Goal: Navigation & Orientation: Find specific page/section

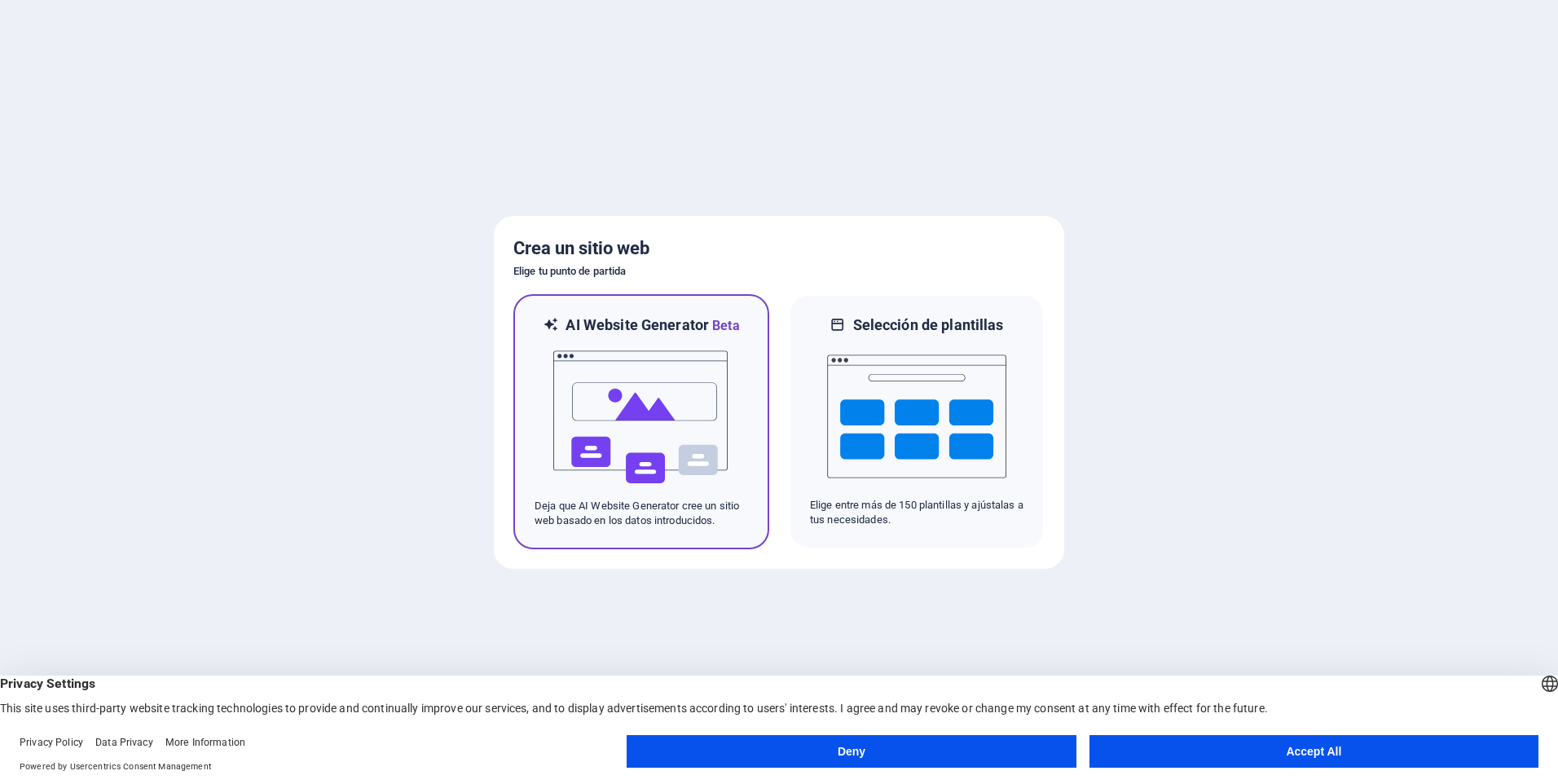
click at [626, 433] on img at bounding box center [641, 417] width 179 height 163
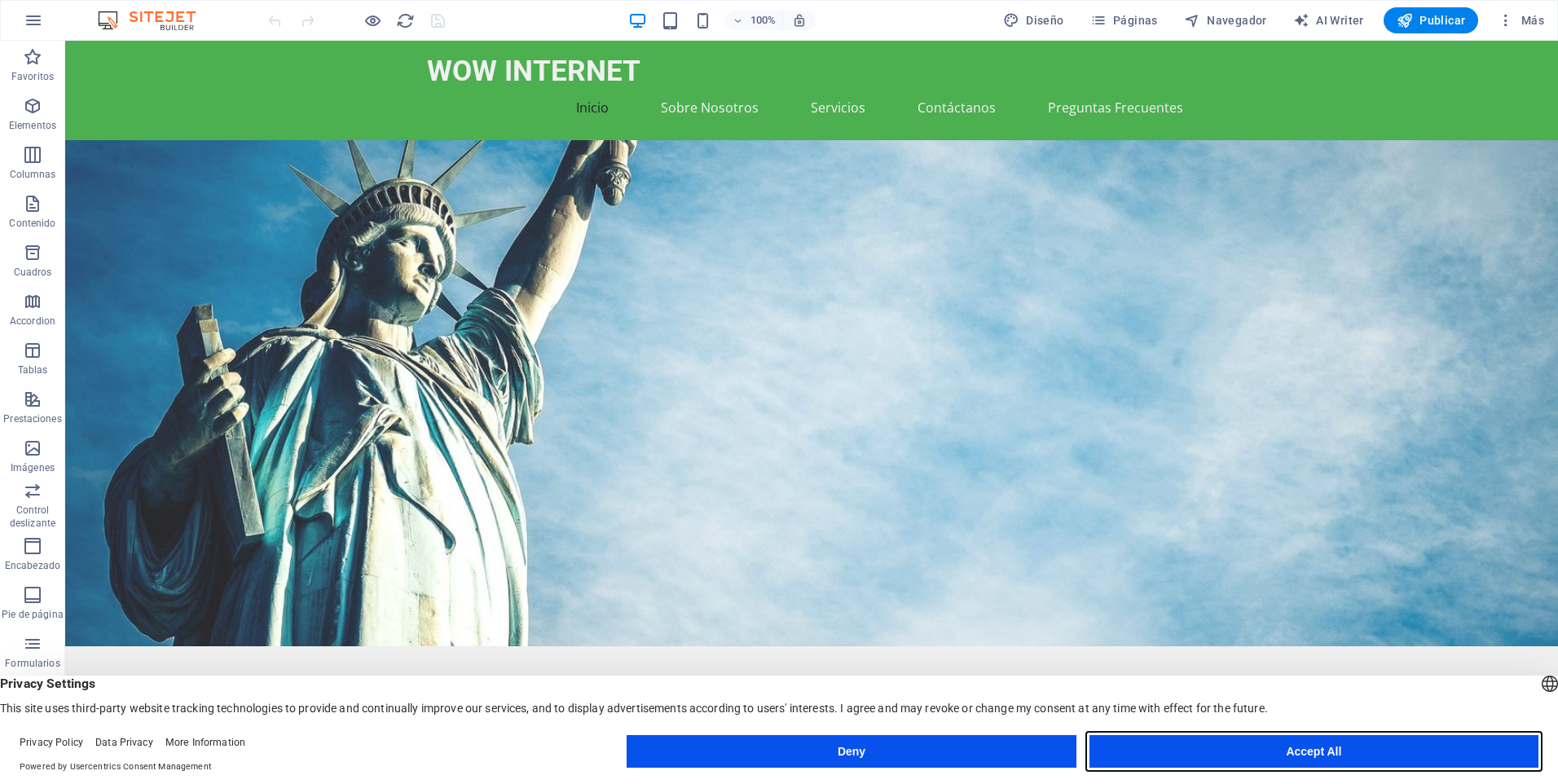
drag, startPoint x: 1272, startPoint y: 750, endPoint x: 1204, endPoint y: 707, distance: 80.5
click at [1272, 750] on button "Accept All" at bounding box center [1314, 750] width 449 height 33
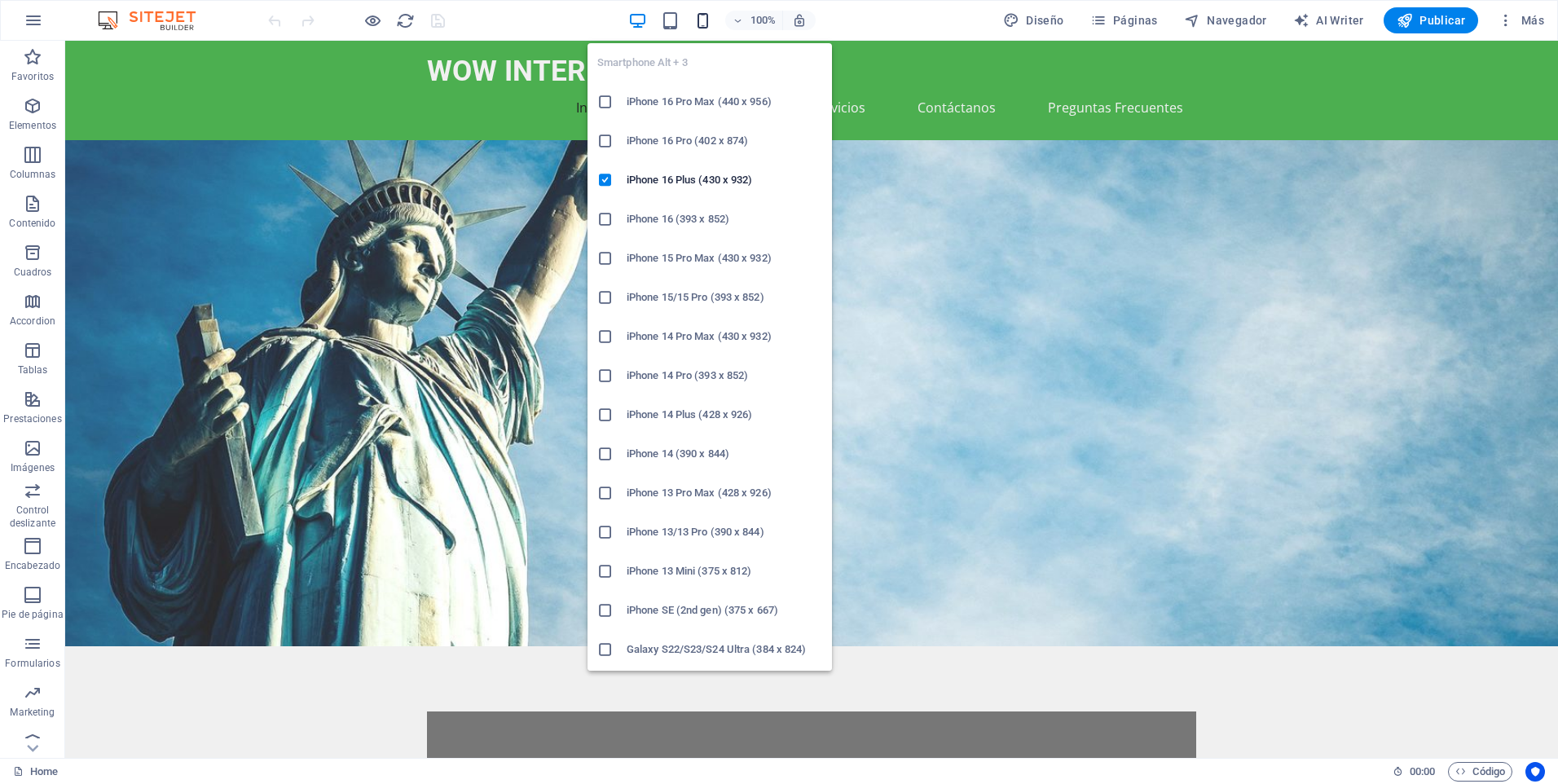
click at [710, 15] on icon "button" at bounding box center [702, 20] width 19 height 19
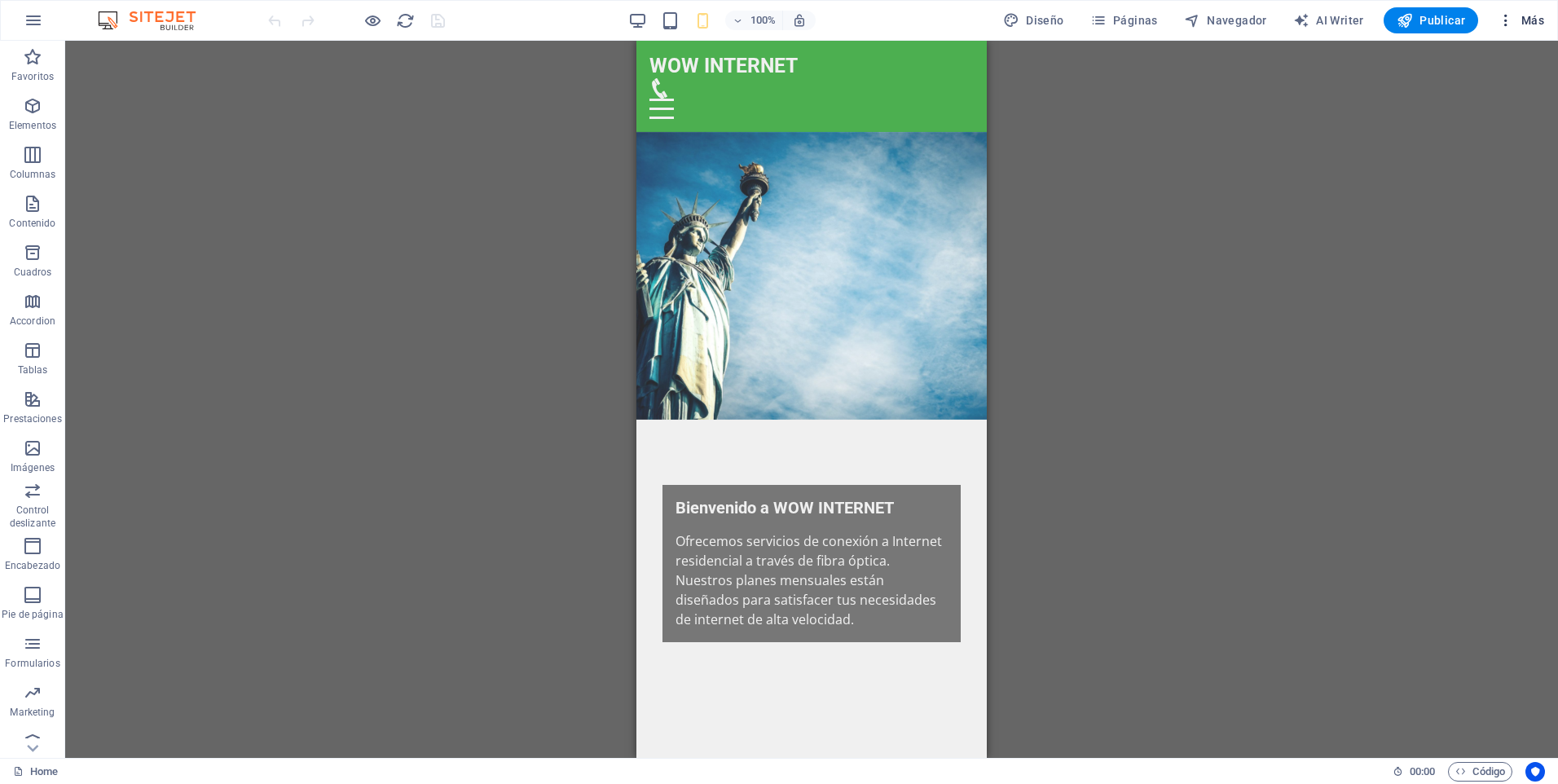
click at [1509, 23] on icon "button" at bounding box center [1506, 20] width 16 height 16
